Goal: Information Seeking & Learning: Learn about a topic

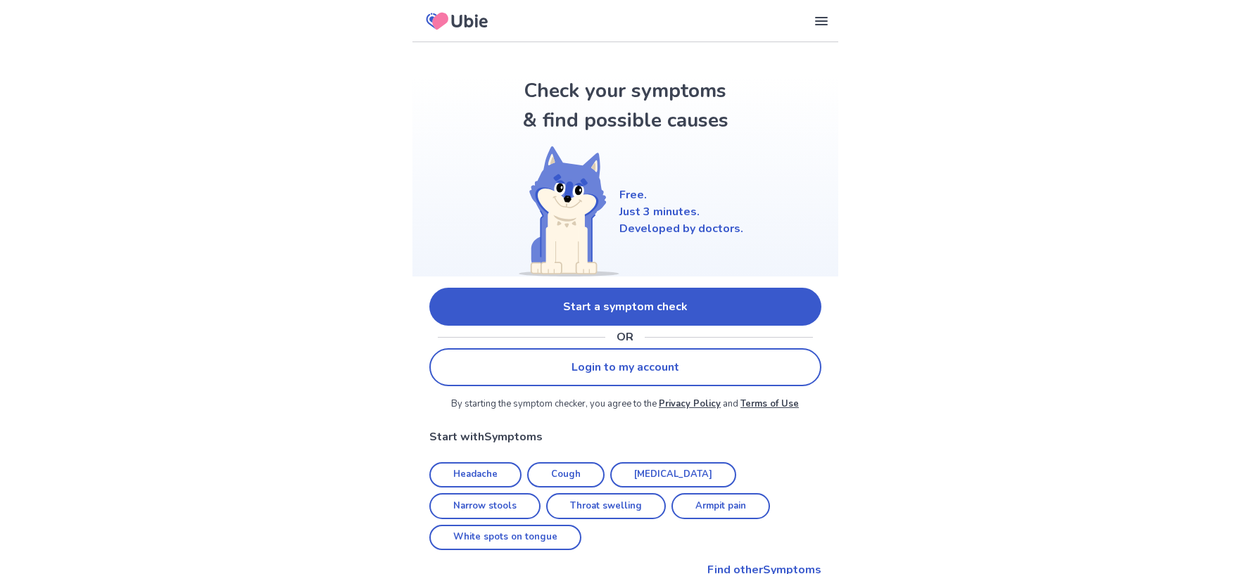
click at [656, 269] on div "Free. Just 3 minutes. Developed by doctors." at bounding box center [625, 211] width 236 height 130
click at [664, 303] on link "Start a symptom check" at bounding box center [625, 307] width 392 height 38
